Goal: Obtain resource: Obtain resource

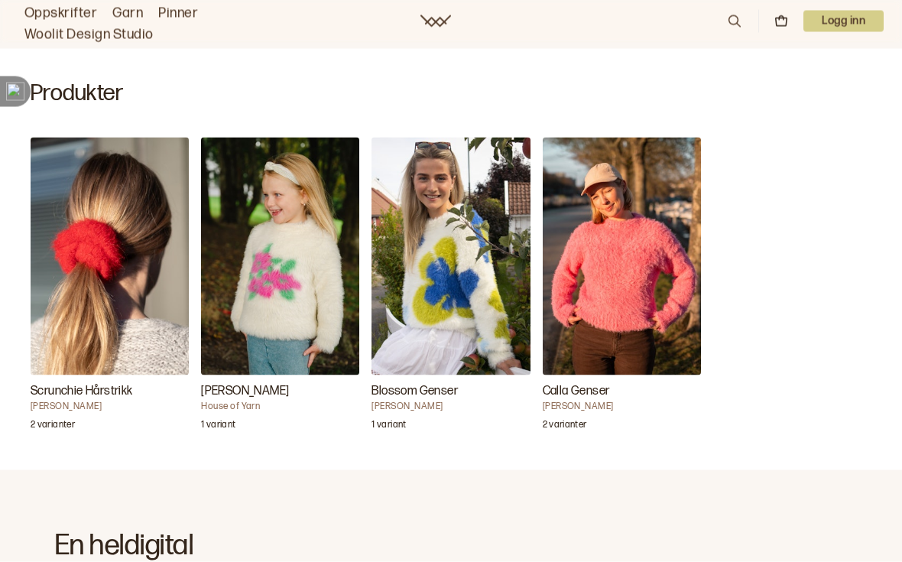
scroll to position [395, 0]
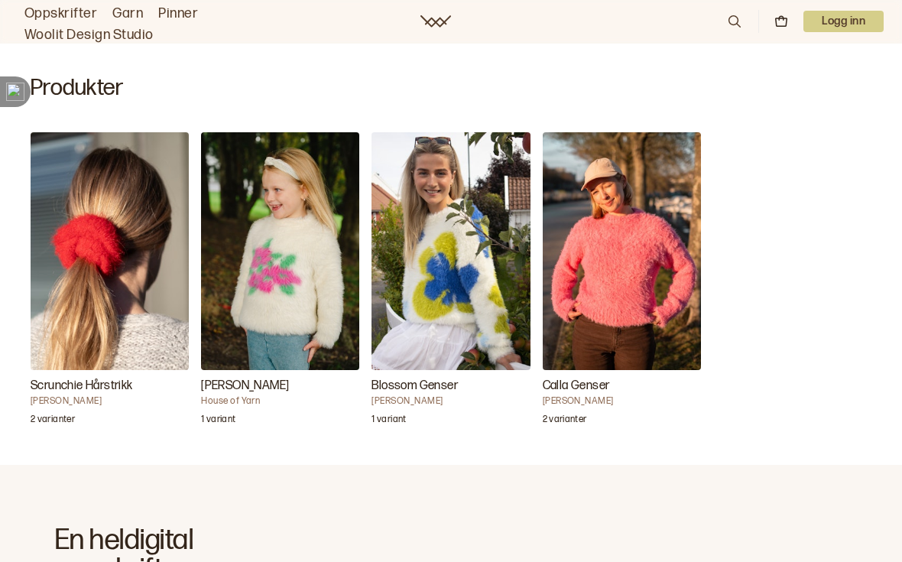
click at [443, 395] on h3 "Blossom Genser" at bounding box center [451, 386] width 158 height 18
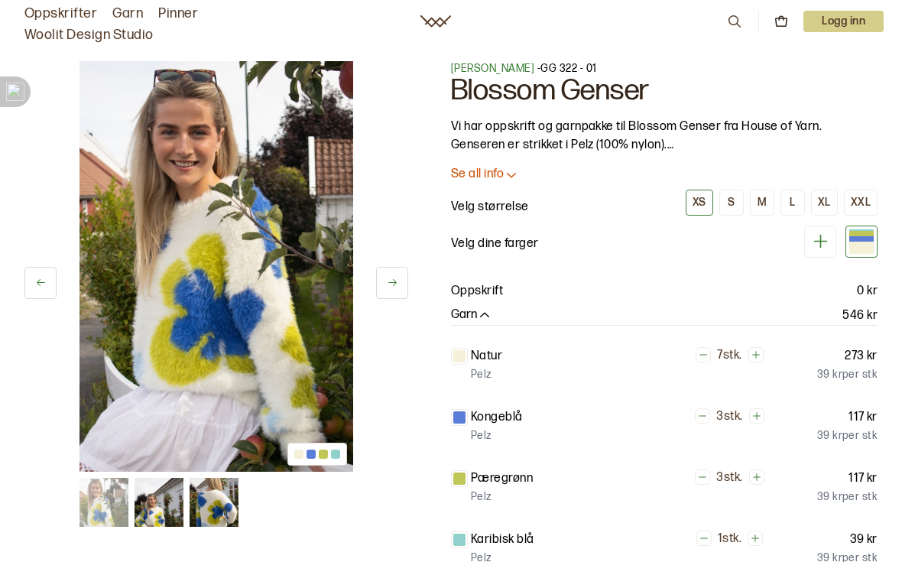
click at [489, 287] on p "Oppskrift" at bounding box center [477, 291] width 52 height 18
click at [485, 293] on p "Oppskrift" at bounding box center [477, 291] width 52 height 18
click at [498, 294] on p "Oppskrift" at bounding box center [477, 291] width 52 height 18
click at [70, 15] on link "Oppskrifter" at bounding box center [60, 13] width 73 height 21
